Goal: Information Seeking & Learning: Find specific fact

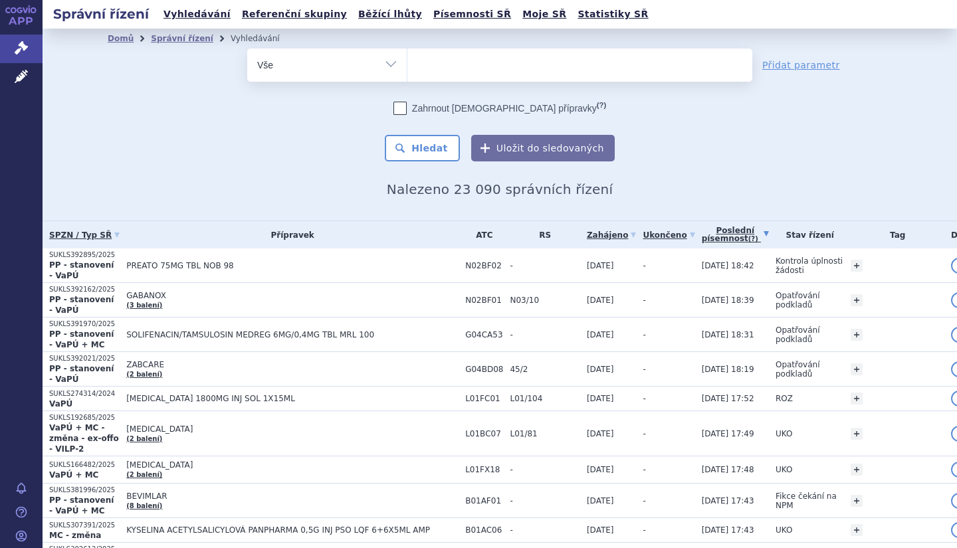
scroll to position [155, 0]
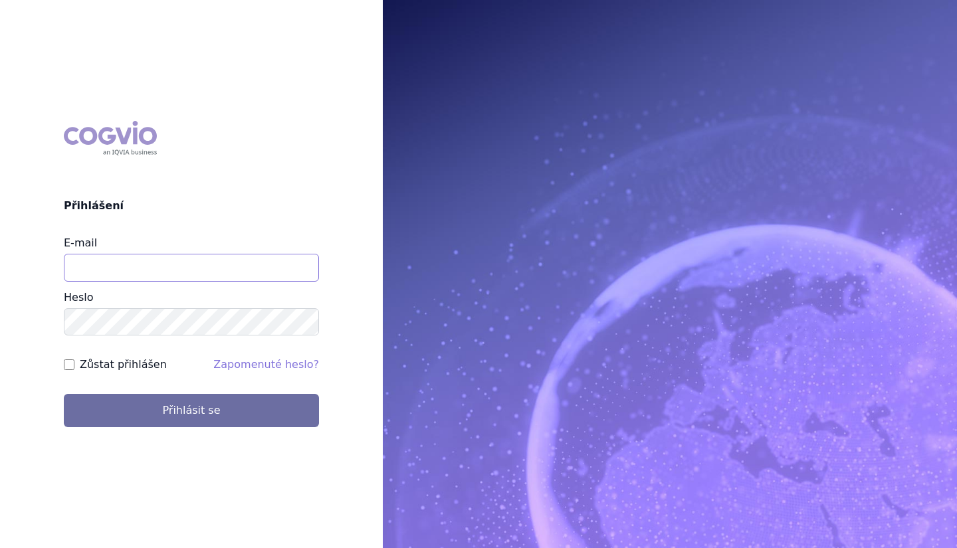
click at [82, 272] on input "E-mail" at bounding box center [191, 268] width 255 height 28
type input "martin.sekan@novartis.com"
click at [64, 394] on button "Přihlásit se" at bounding box center [191, 410] width 255 height 33
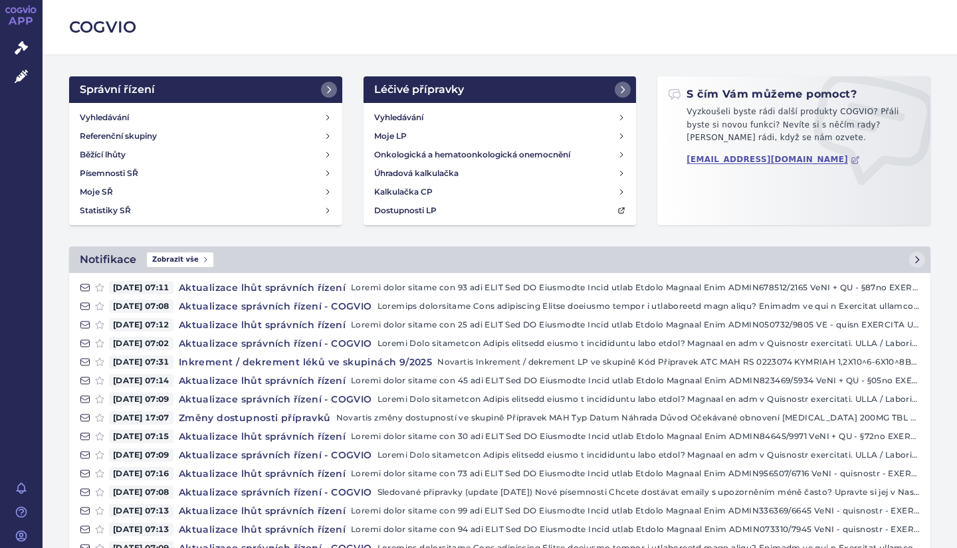
click at [108, 106] on div "Vyhledávání Referenční skupiny Běžící lhůty Písemnosti SŘ Moje SŘ Statistiky SŘ" at bounding box center [205, 164] width 273 height 122
click at [108, 119] on h4 "Vyhledávání" at bounding box center [104, 117] width 49 height 13
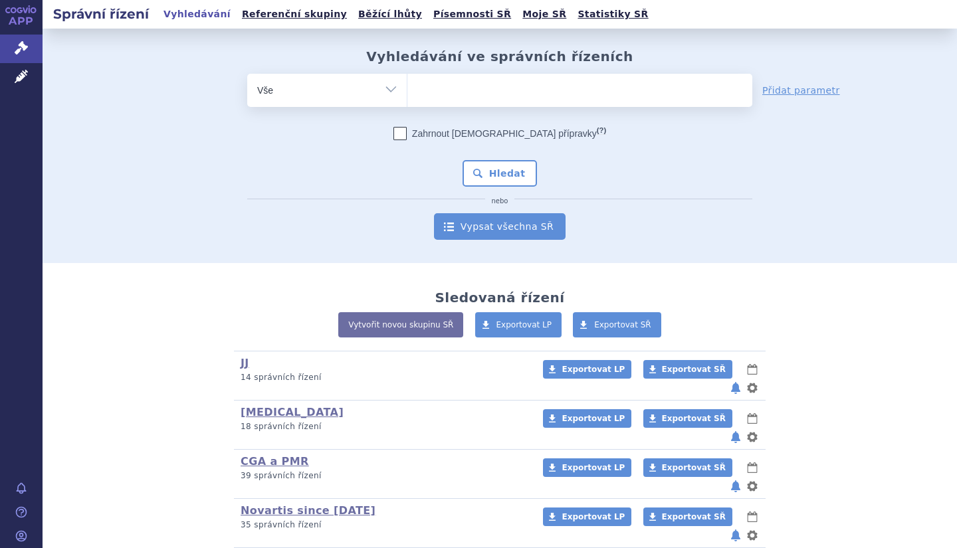
click at [511, 225] on link "Vypsat všechna SŘ" at bounding box center [500, 226] width 132 height 27
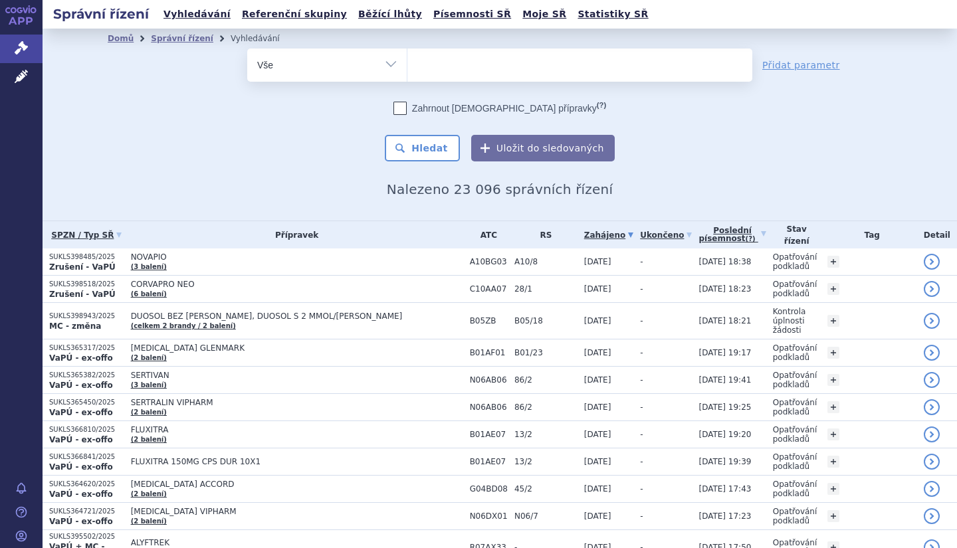
click at [730, 221] on link "Poslední písemnost (?)" at bounding box center [731, 234] width 67 height 27
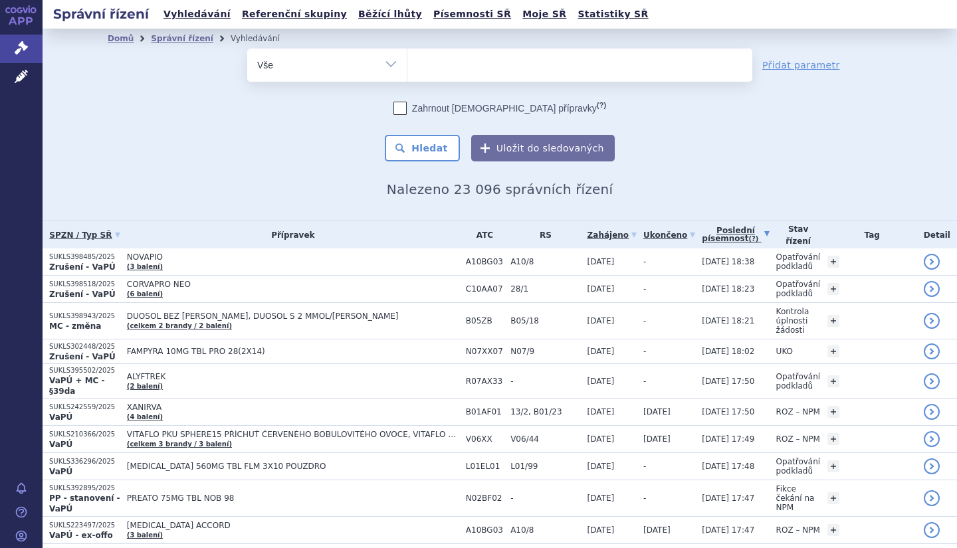
click at [548, 70] on ul at bounding box center [579, 63] width 345 height 28
click at [407, 70] on select at bounding box center [407, 64] width 1 height 33
type input "ke"
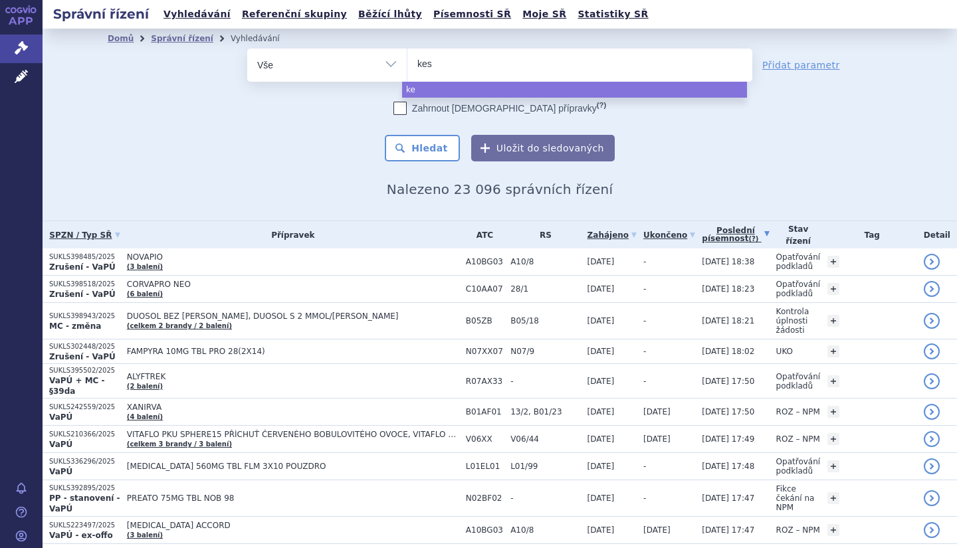
type input "kesi"
type input "kesimp"
type input "[MEDICAL_DATA]"
select select "[MEDICAL_DATA]"
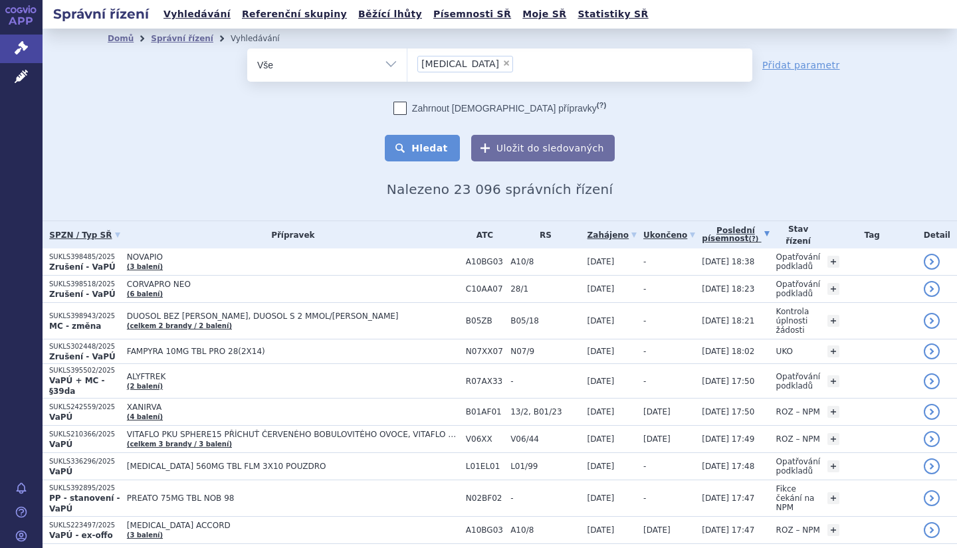
click at [419, 155] on button "Hledat" at bounding box center [422, 148] width 75 height 27
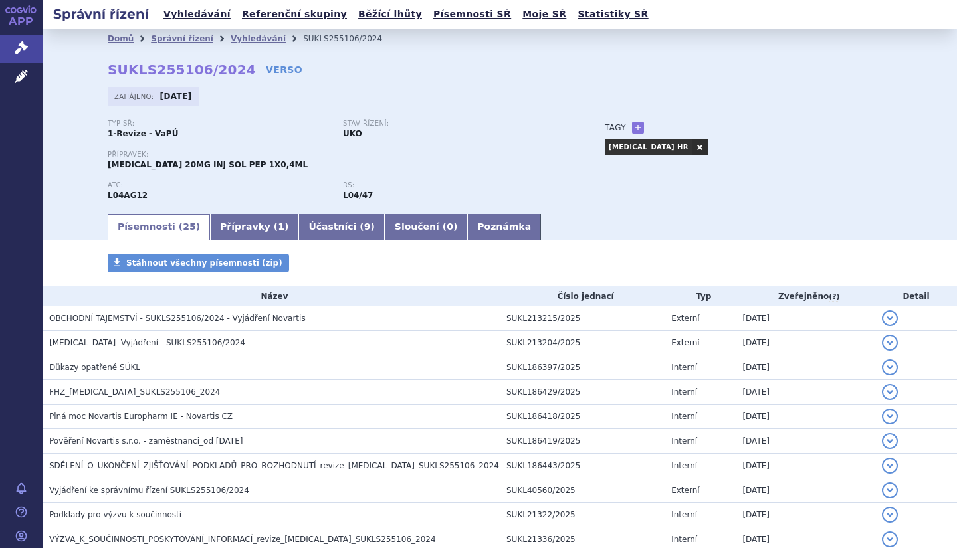
click at [261, 60] on div "Domů Správní řízení Vyhledávání SUKLS255106/2024 SUKLS255106/2024 VERSO [GEOGRA…" at bounding box center [499, 130] width 837 height 163
click at [266, 72] on link "VERSO" at bounding box center [284, 69] width 37 height 13
click at [161, 64] on strong "SUKLS255106/2024" at bounding box center [182, 70] width 148 height 16
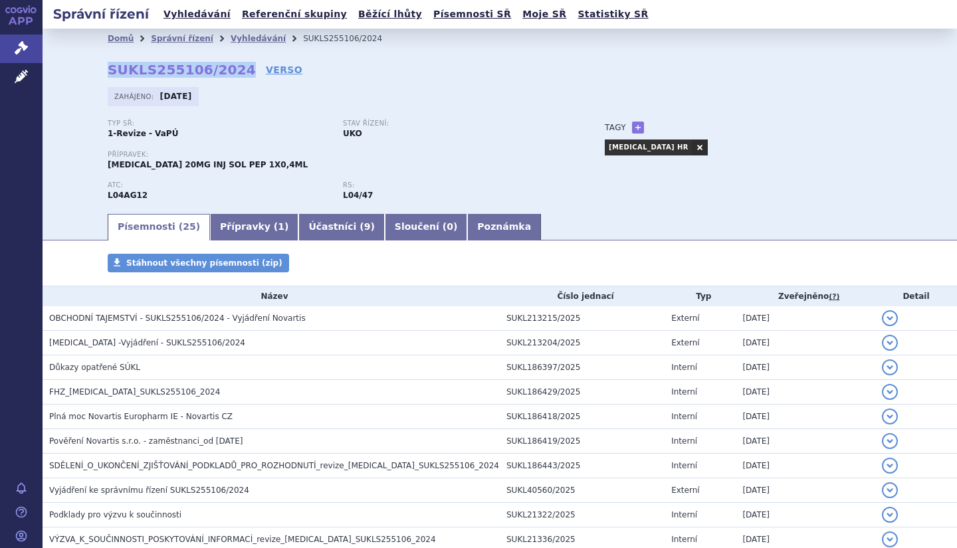
copy h2 "SUKLS255106/2024"
